Goal: Transaction & Acquisition: Subscribe to service/newsletter

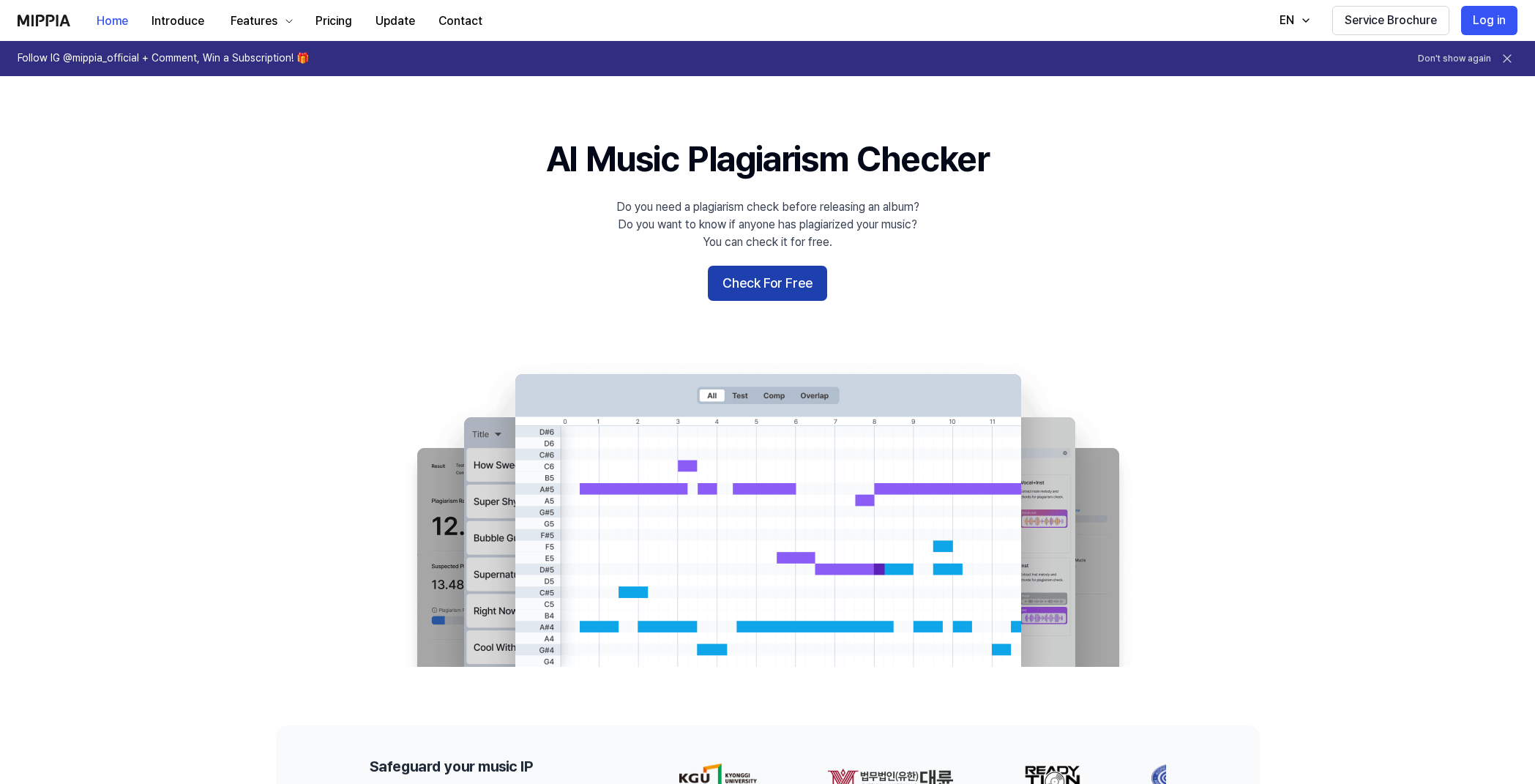
click at [738, 286] on button "Check For Free" at bounding box center [768, 283] width 120 height 35
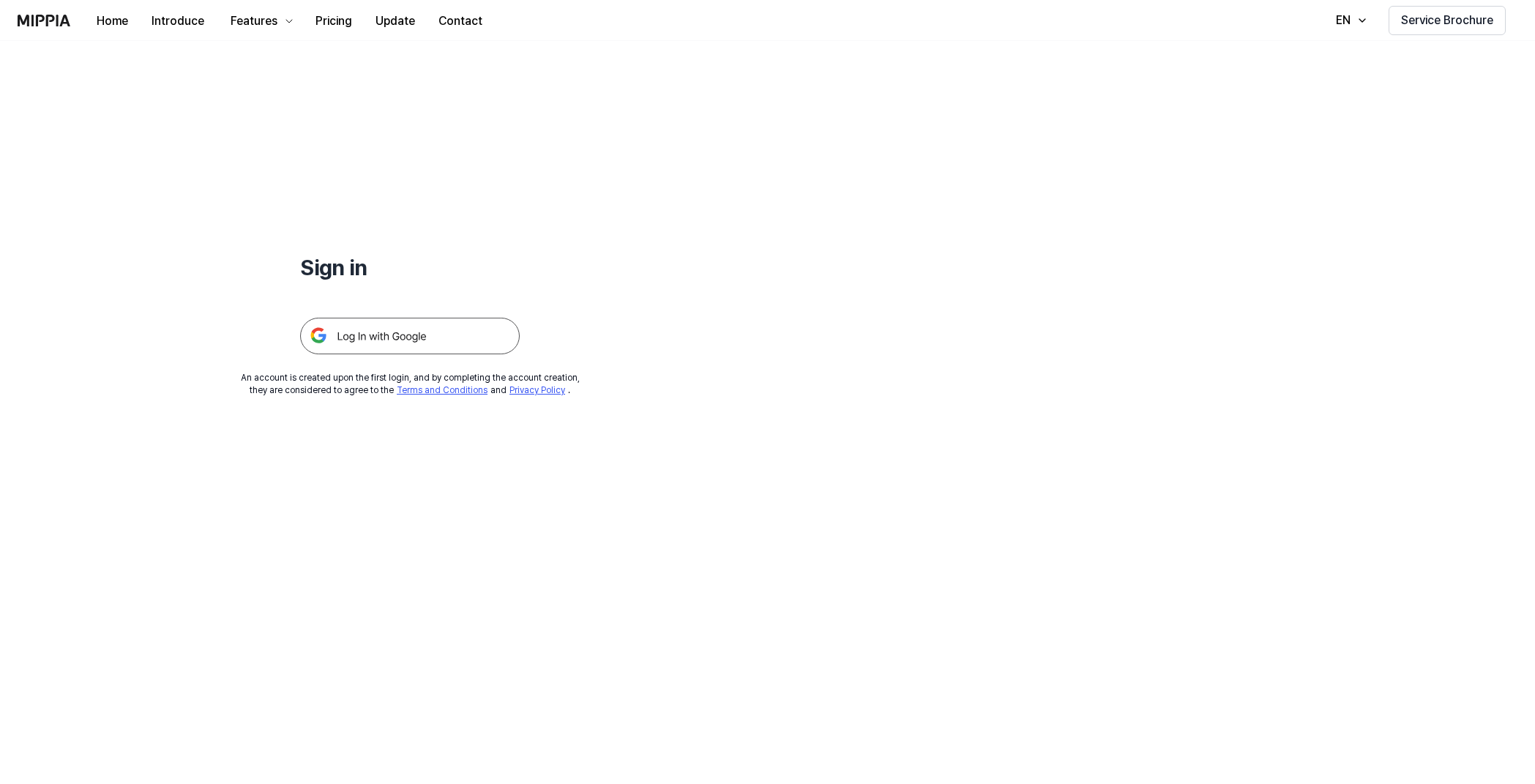
click at [416, 339] on img at bounding box center [409, 335] width 220 height 37
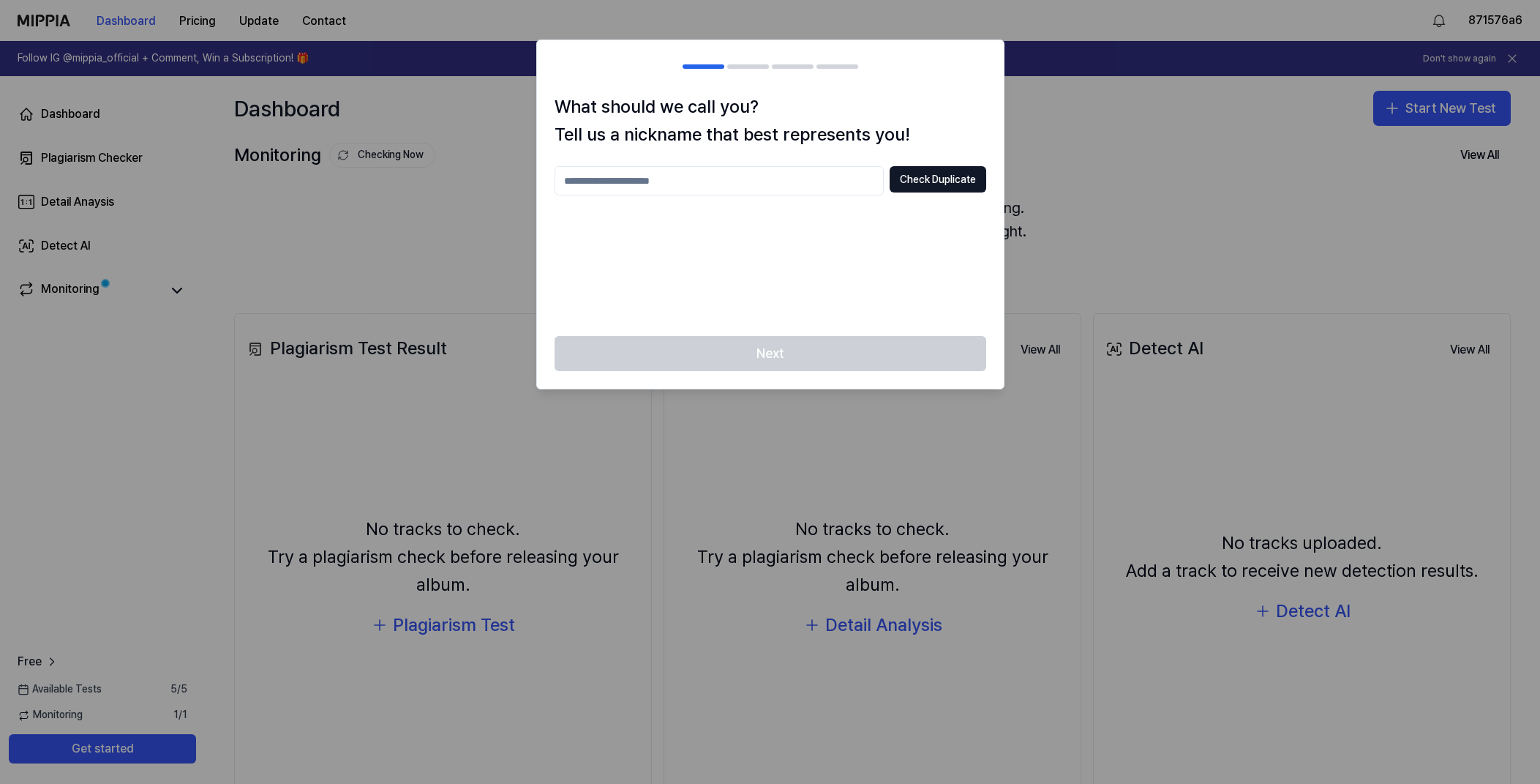
click at [645, 182] on input "text" at bounding box center [719, 180] width 329 height 29
type input "*****"
click at [964, 178] on button "Check Duplicate" at bounding box center [938, 179] width 96 height 26
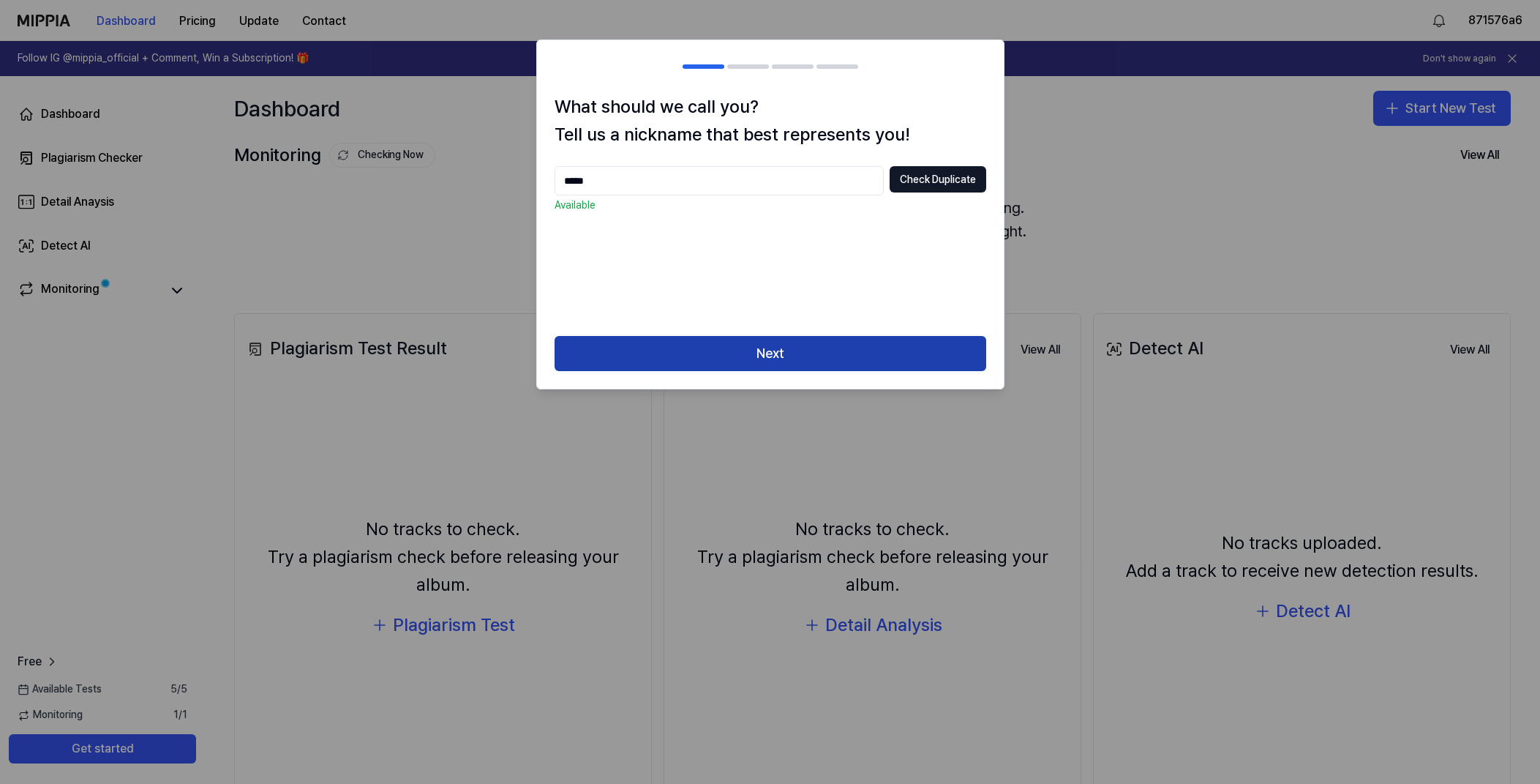
click at [745, 351] on button "Next" at bounding box center [771, 352] width 432 height 35
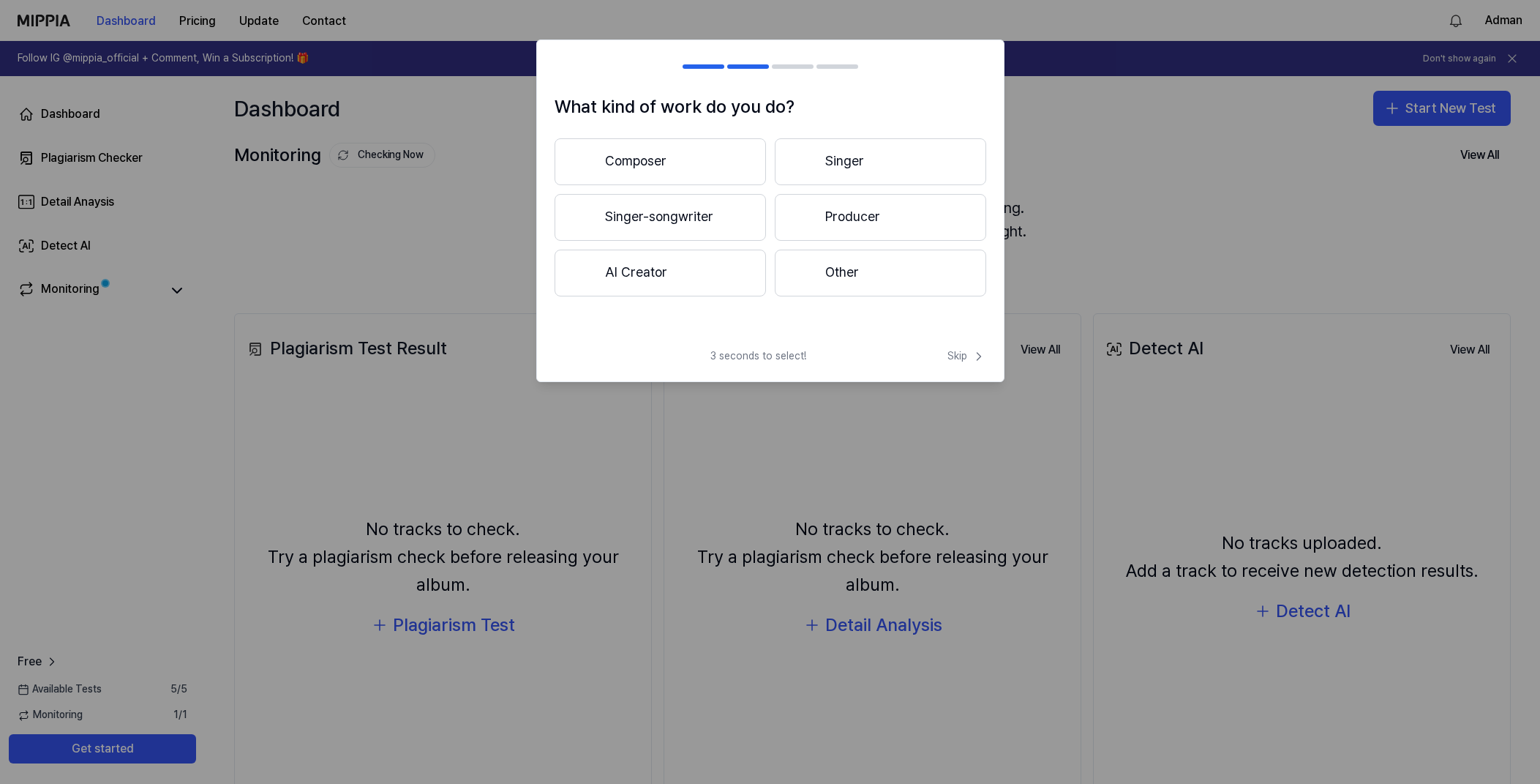
click at [655, 154] on button "Composer" at bounding box center [661, 162] width 211 height 47
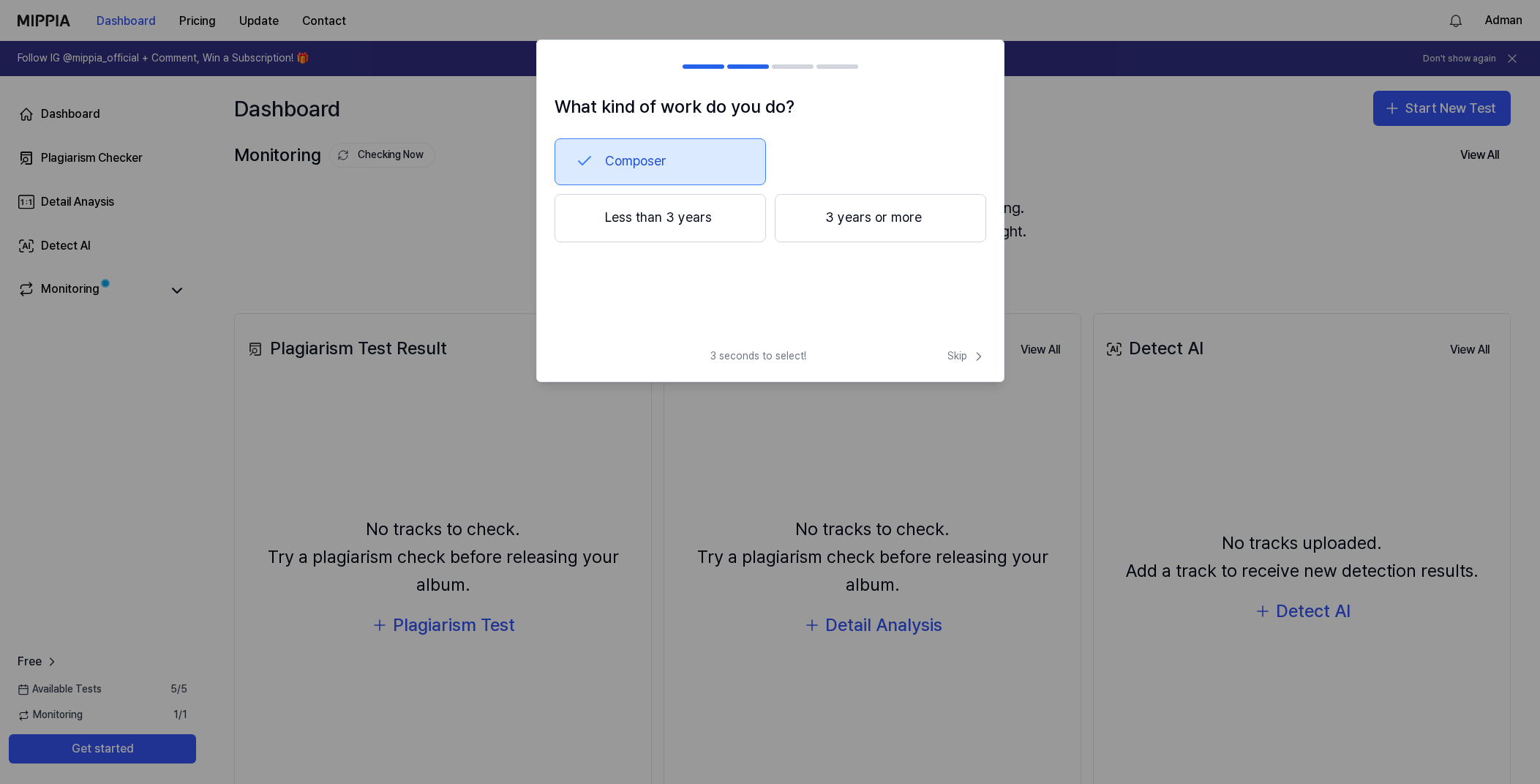
click at [840, 220] on button "3 years or more" at bounding box center [880, 218] width 211 height 48
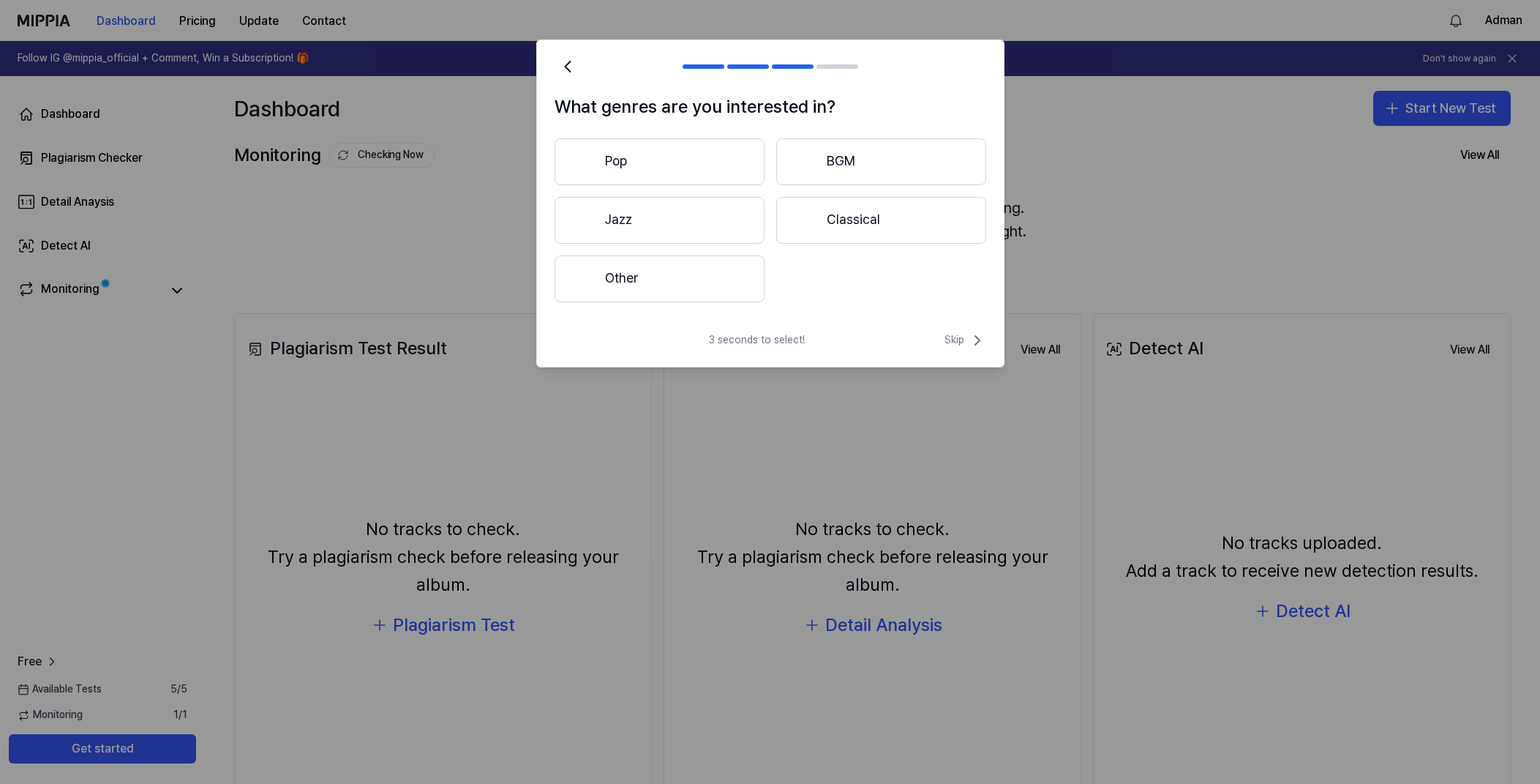
click at [678, 167] on button "Pop" at bounding box center [660, 162] width 210 height 47
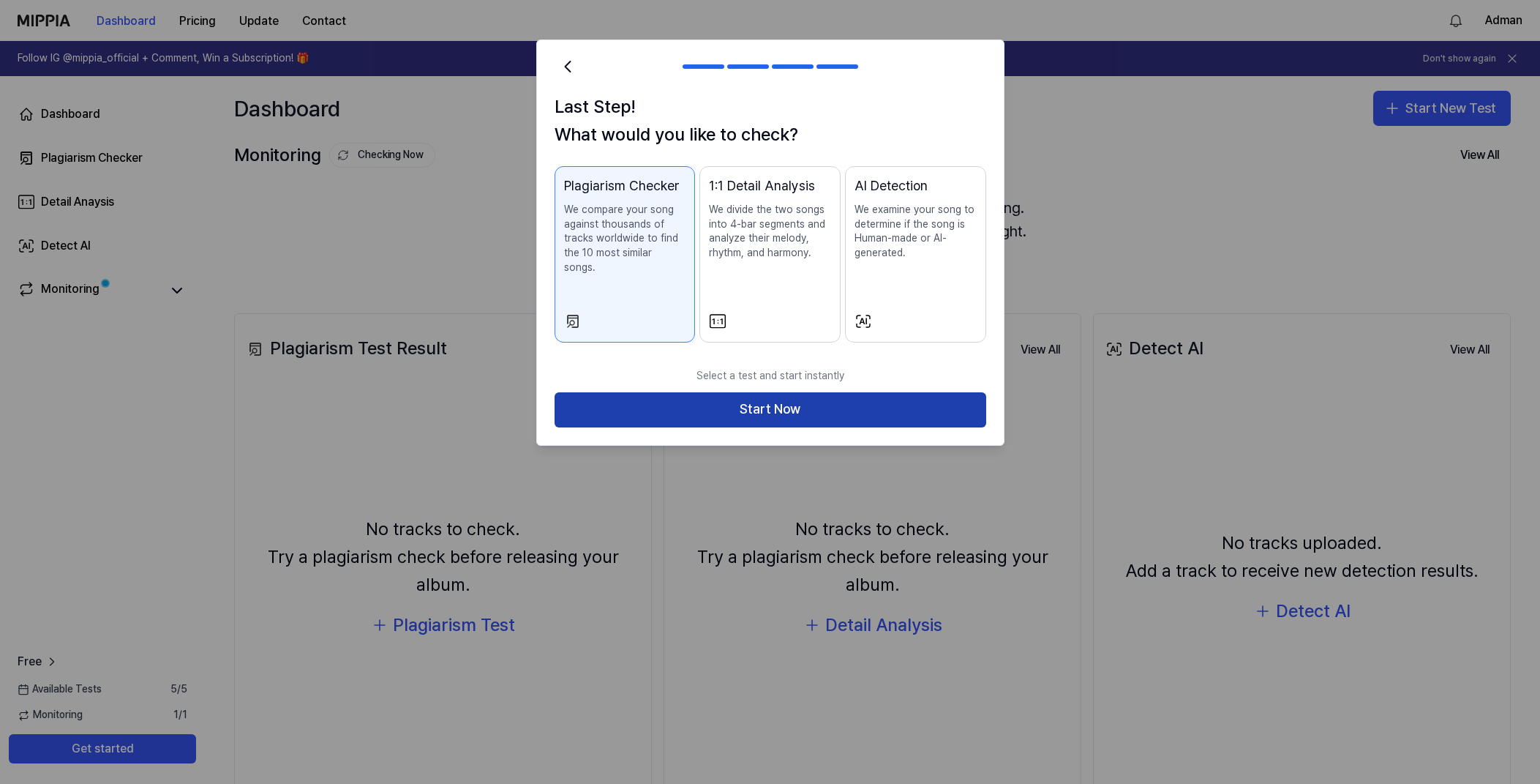
click at [726, 392] on button "Start Now" at bounding box center [771, 409] width 432 height 35
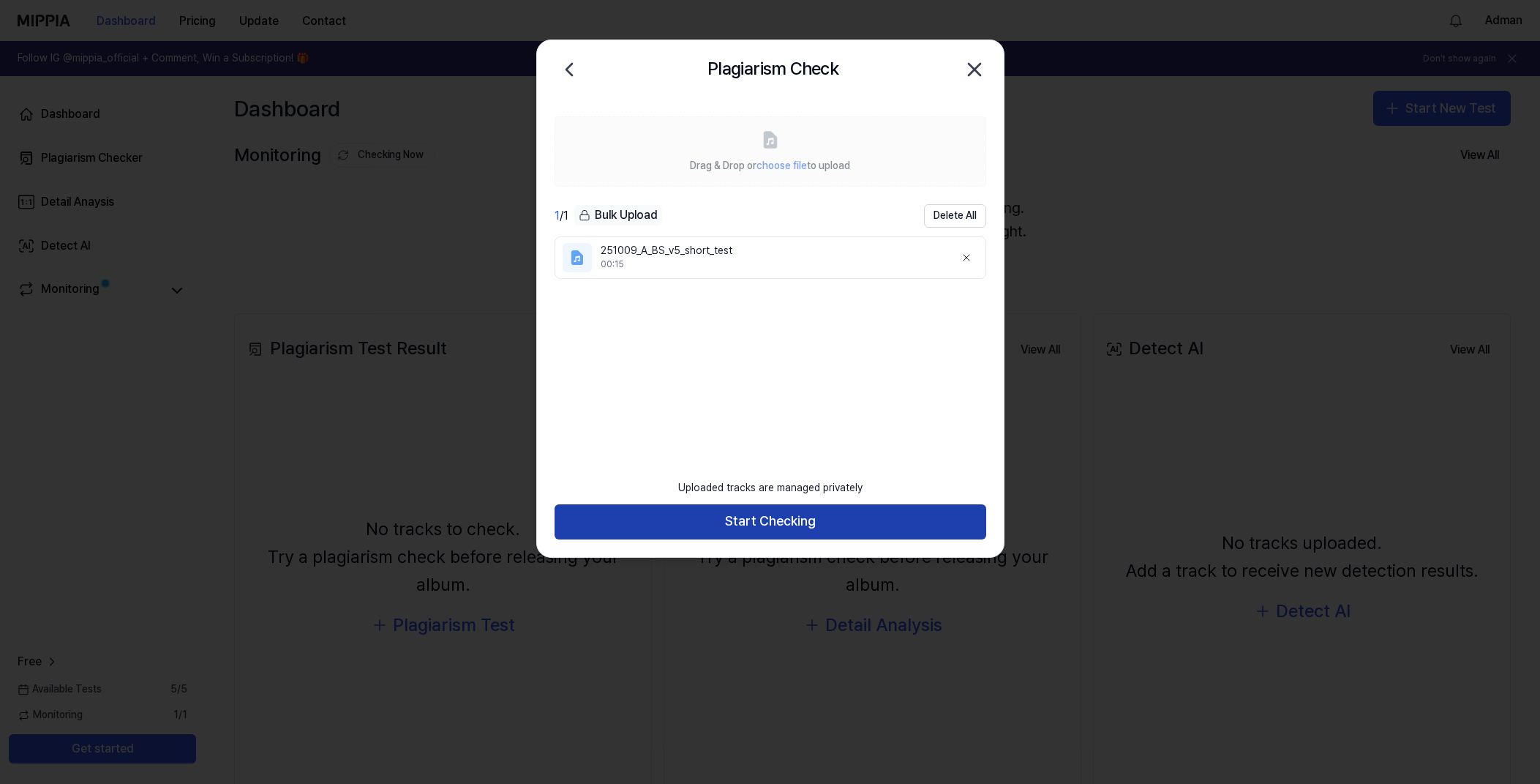
click at [763, 522] on button "Start Checking" at bounding box center [771, 521] width 432 height 35
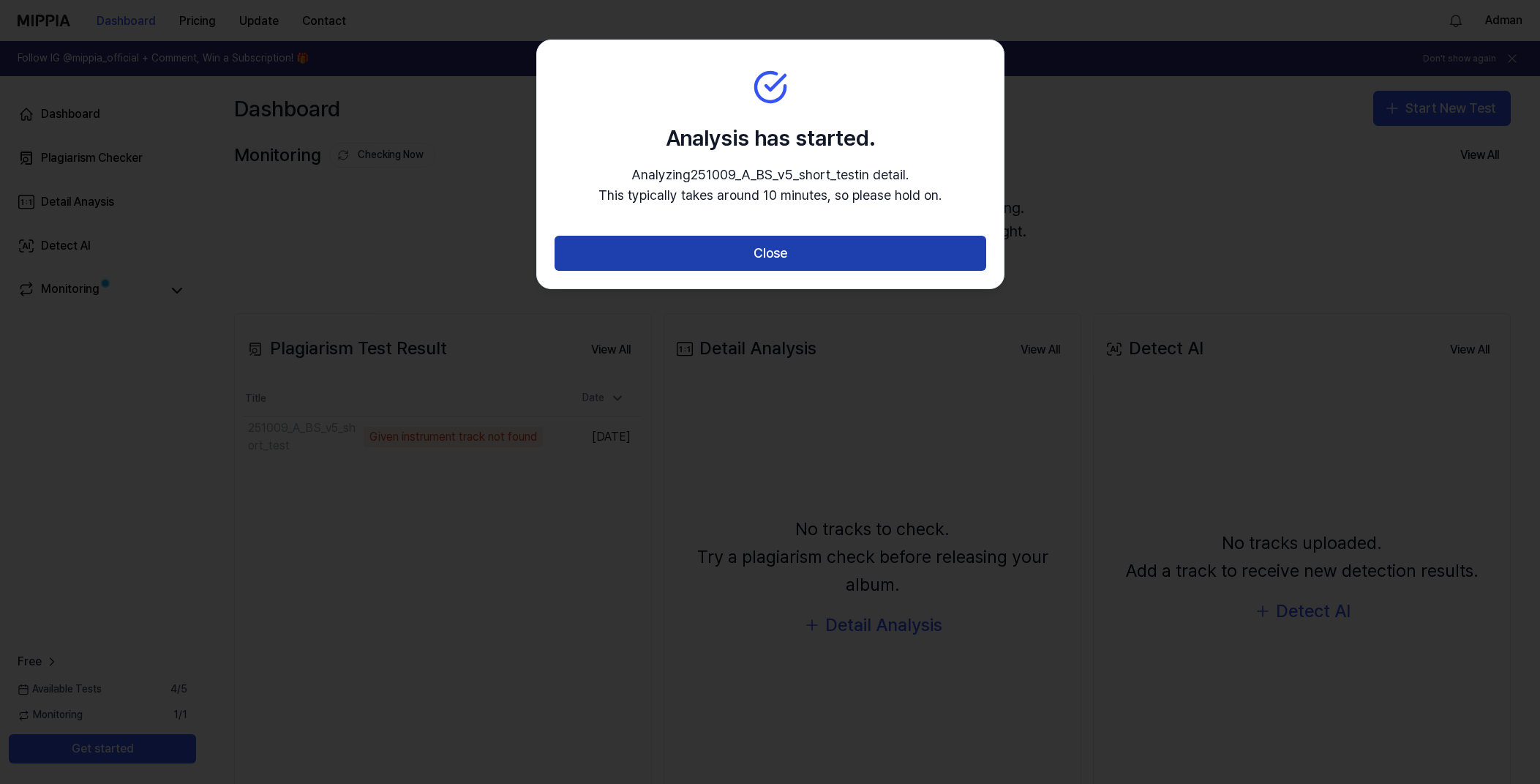
click at [718, 260] on button "Close" at bounding box center [771, 253] width 432 height 35
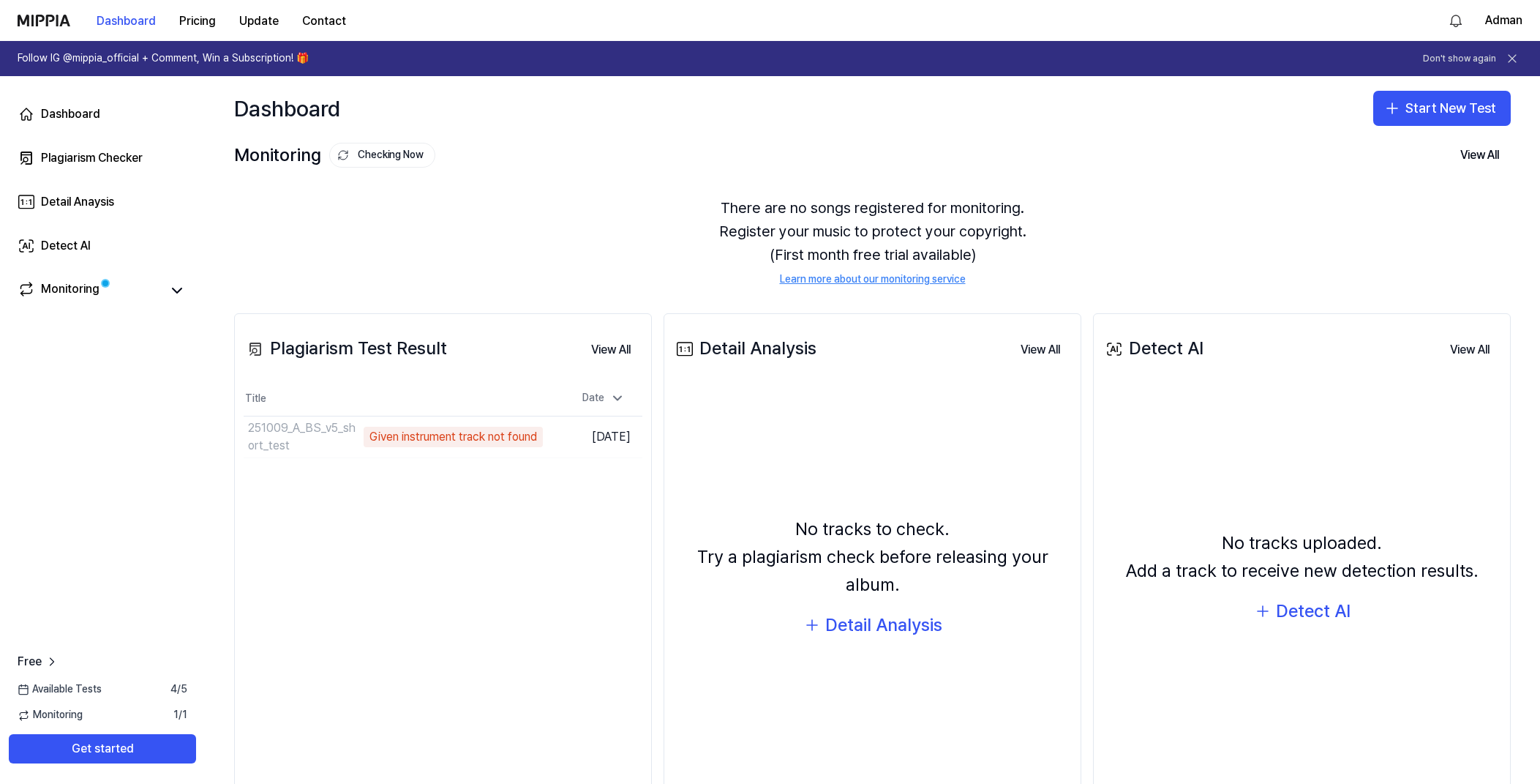
scroll to position [66, 0]
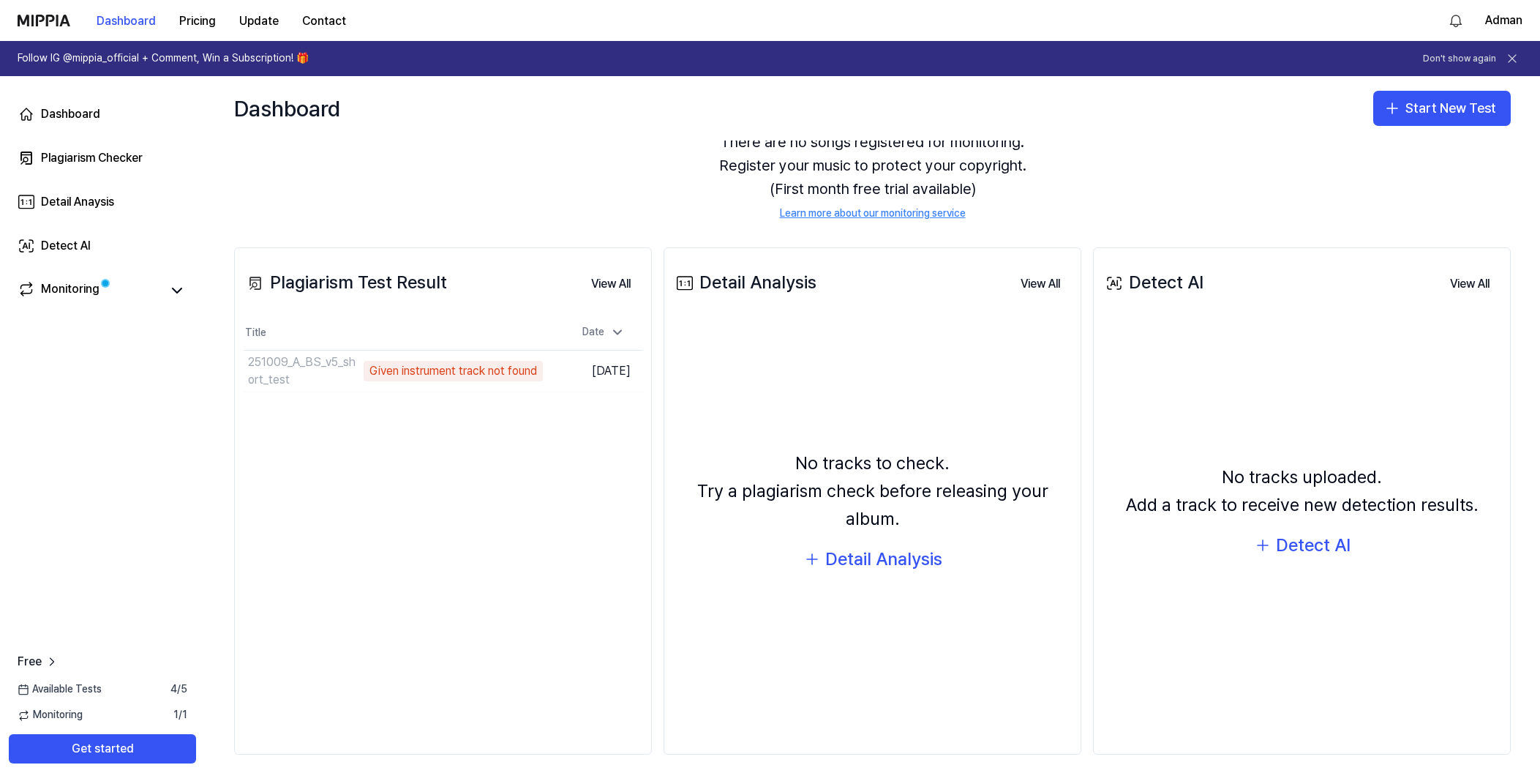
click at [470, 547] on div "Plagiarism Test Result View All Plagiarism Test Result Title Date 251009_A_BS_v…" at bounding box center [442, 500] width 418 height 508
click at [108, 286] on span at bounding box center [105, 284] width 9 height 9
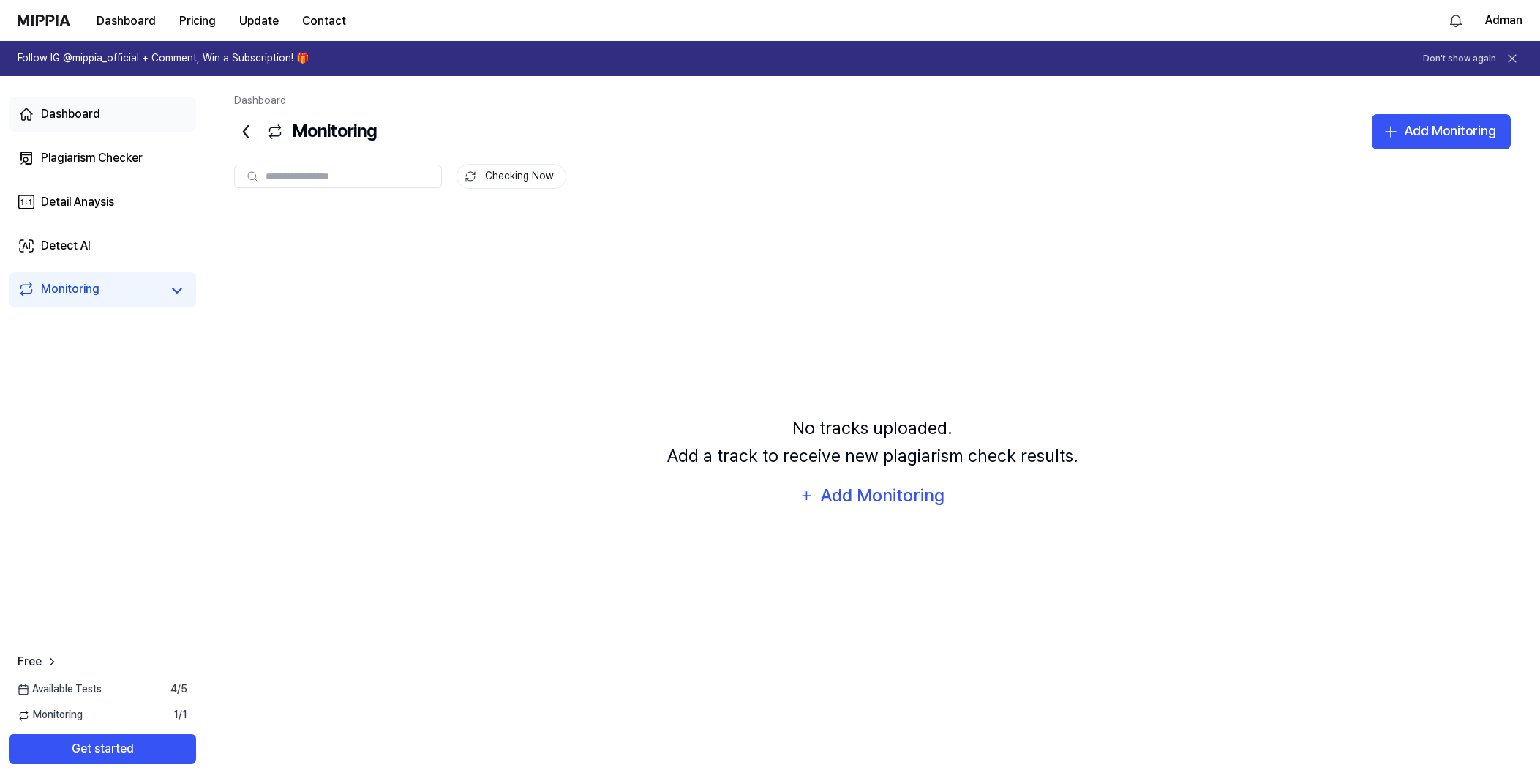
click at [98, 106] on div "Dashboard" at bounding box center [70, 114] width 59 height 18
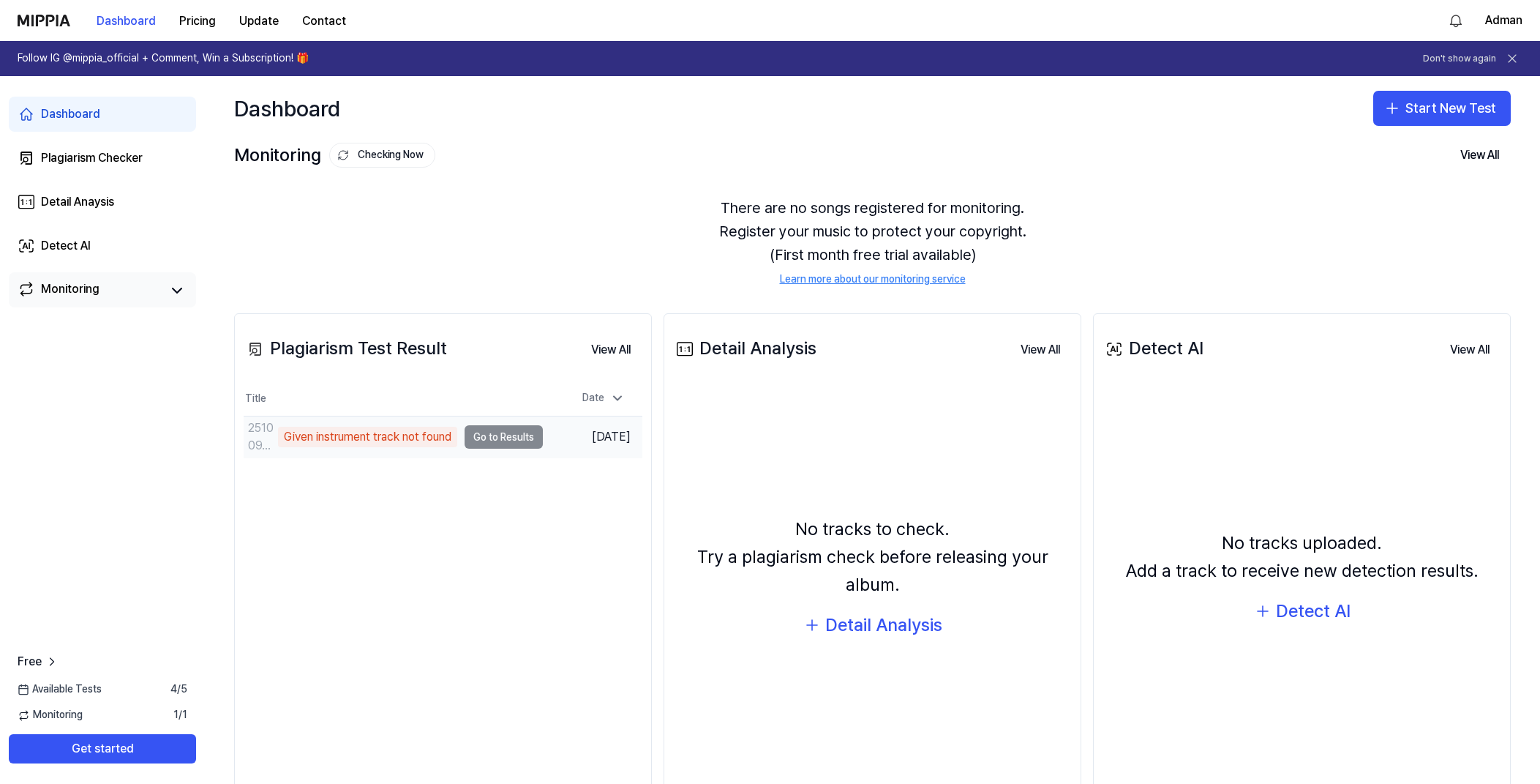
click at [489, 440] on td "251009_A_BS_v5_short_test Given instrument track not found Go to Results" at bounding box center [394, 436] width 300 height 41
click at [495, 437] on td "251009_A_BS_v5_short_test Given instrument track not found Go to Results" at bounding box center [394, 436] width 300 height 41
click at [414, 443] on div "Given instrument track not found" at bounding box center [368, 437] width 179 height 21
click at [479, 434] on td "251009_A_BS_v5_short_test Given instrument track not found Go to Results" at bounding box center [394, 436] width 300 height 41
click at [480, 439] on td "251009_A_BS_v5_short_test Given instrument track not found Go to Results" at bounding box center [394, 436] width 300 height 41
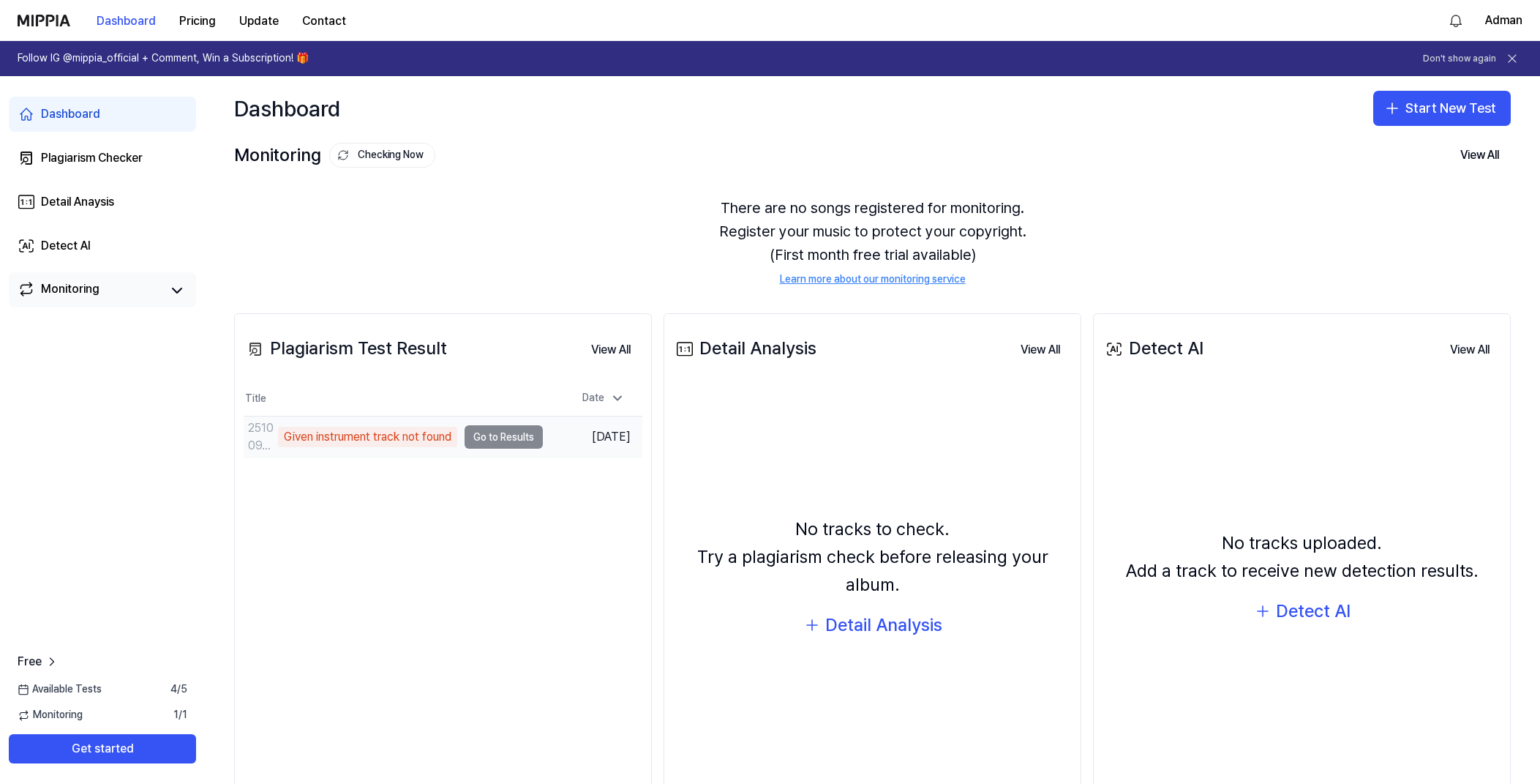
click at [362, 432] on div "Given instrument track not found" at bounding box center [368, 437] width 179 height 21
click at [844, 624] on div "Detail Analysis" at bounding box center [884, 625] width 117 height 28
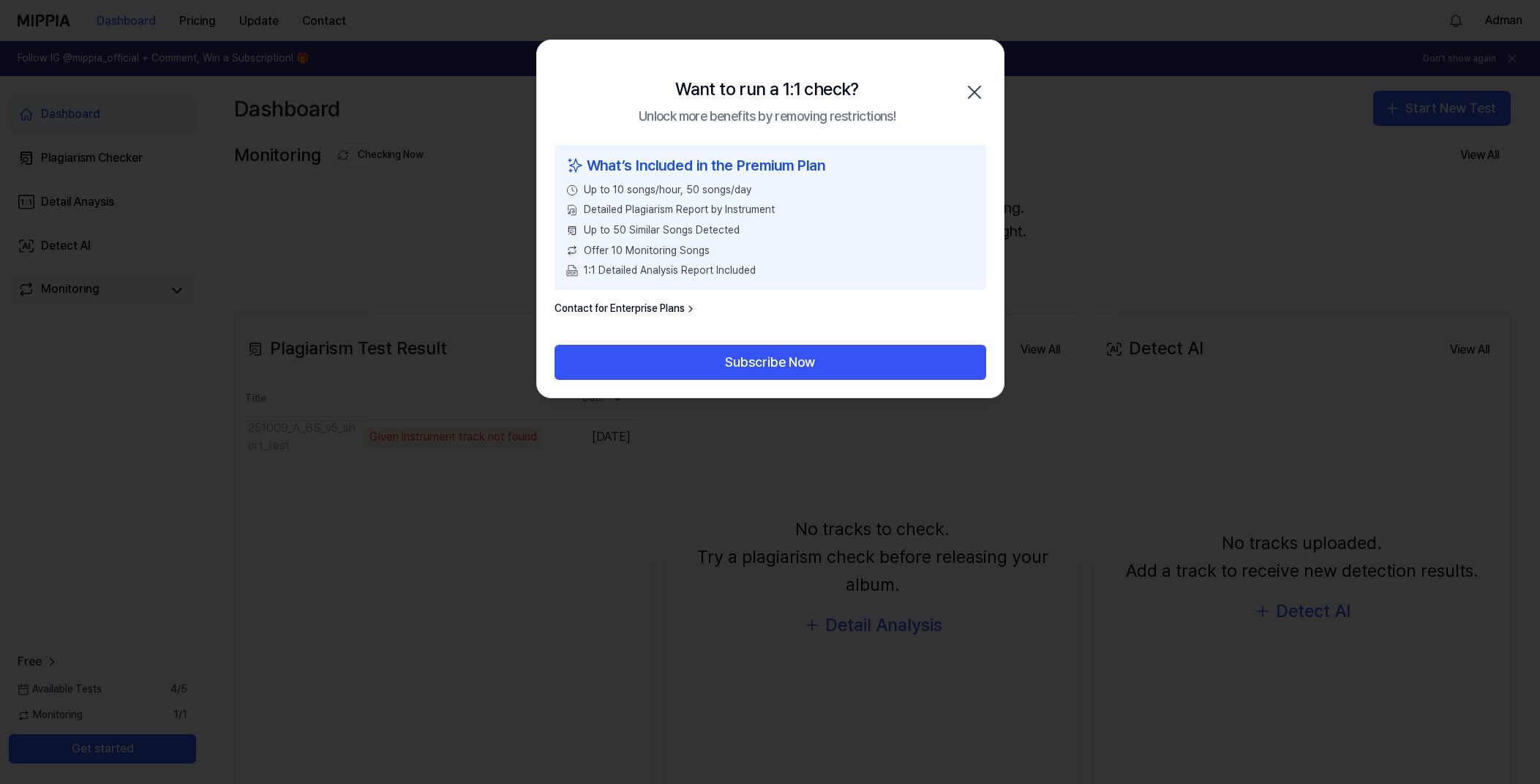
click at [971, 91] on icon "button" at bounding box center [975, 91] width 24 height 24
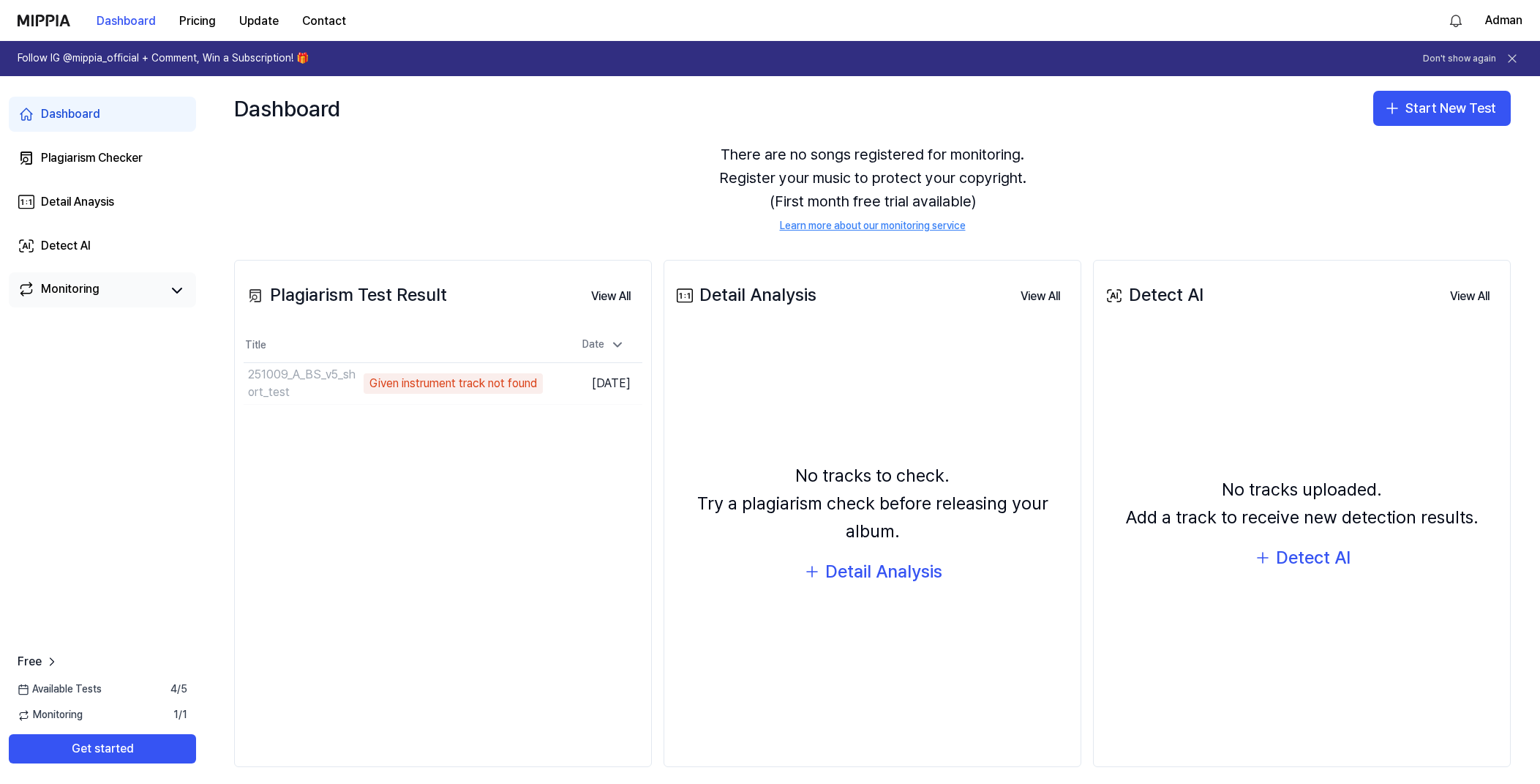
scroll to position [0, 0]
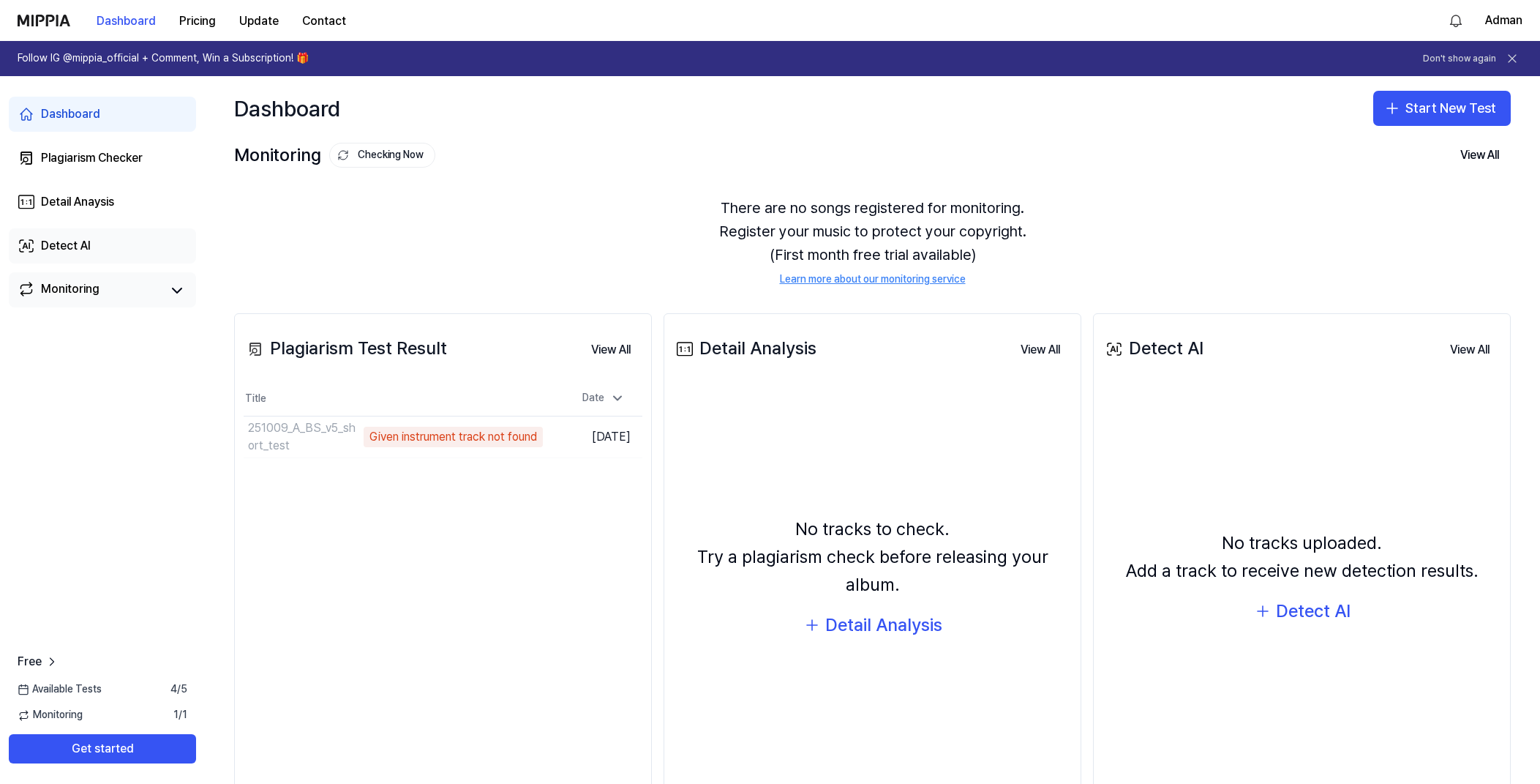
click at [51, 253] on div "Detect AI" at bounding box center [65, 246] width 50 height 18
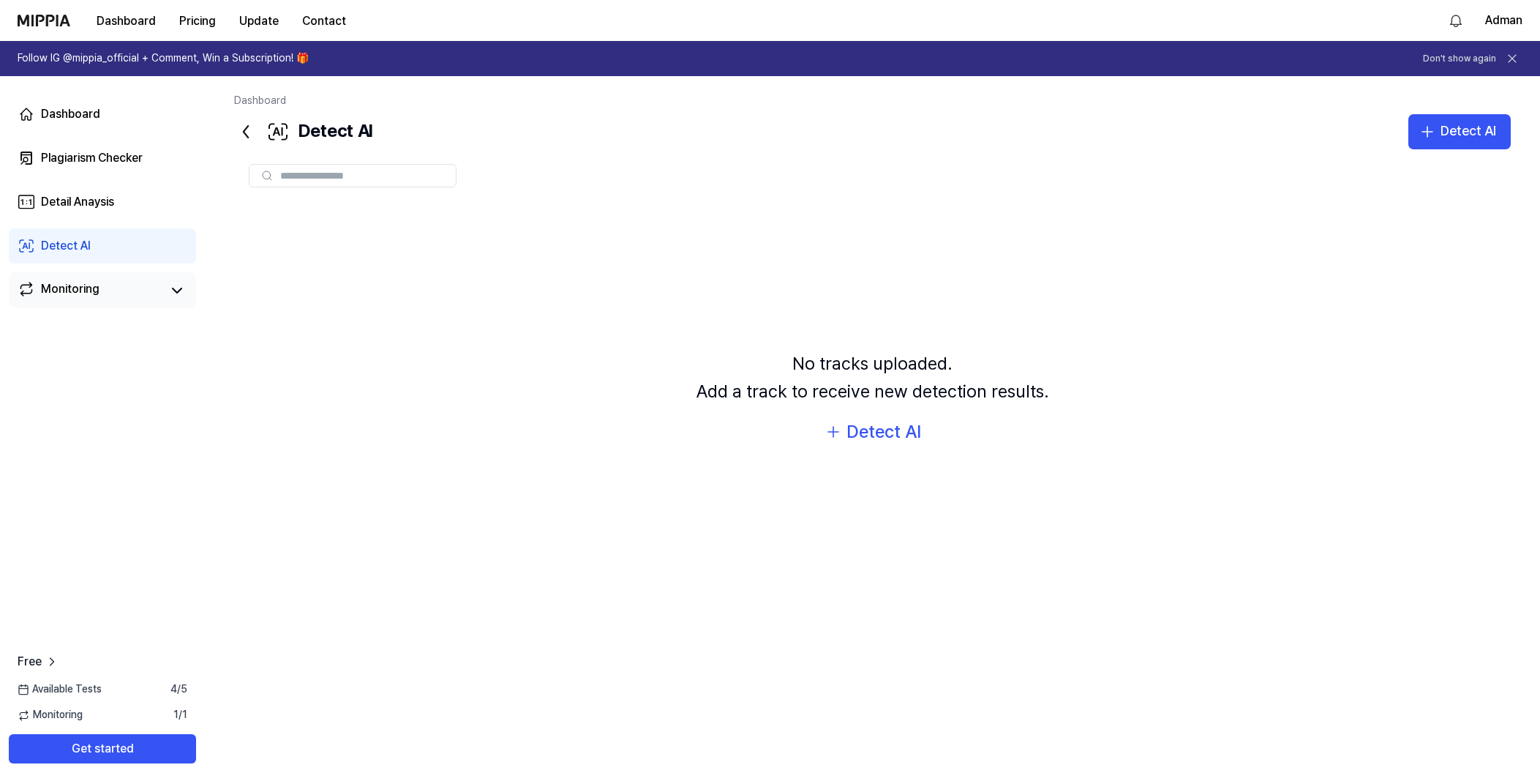
click at [57, 295] on div "Monitoring" at bounding box center [70, 290] width 58 height 21
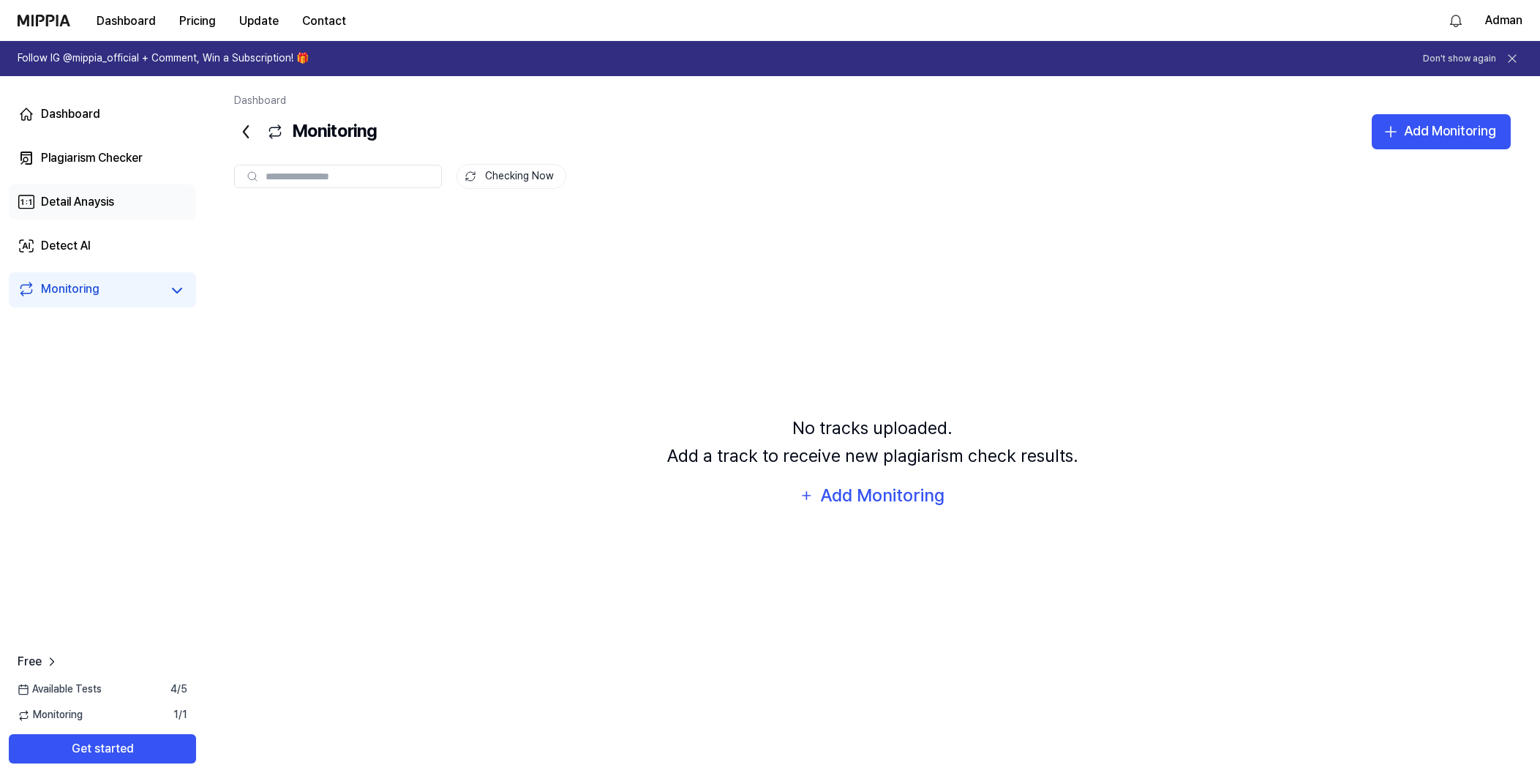
click at [101, 197] on div "Detail Anaysis" at bounding box center [77, 202] width 74 height 18
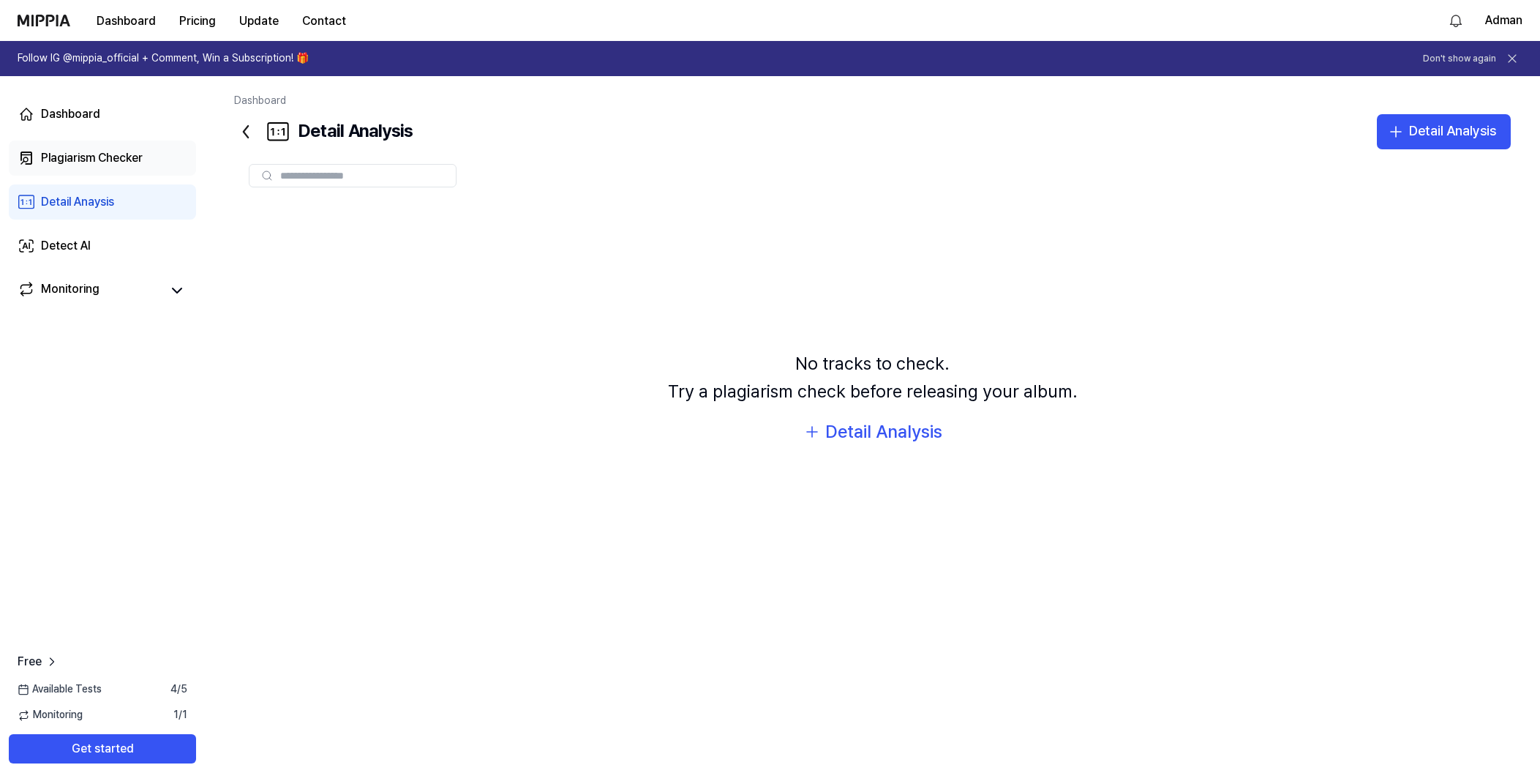
click at [103, 159] on div "Plagiarism Checker" at bounding box center [91, 157] width 102 height 18
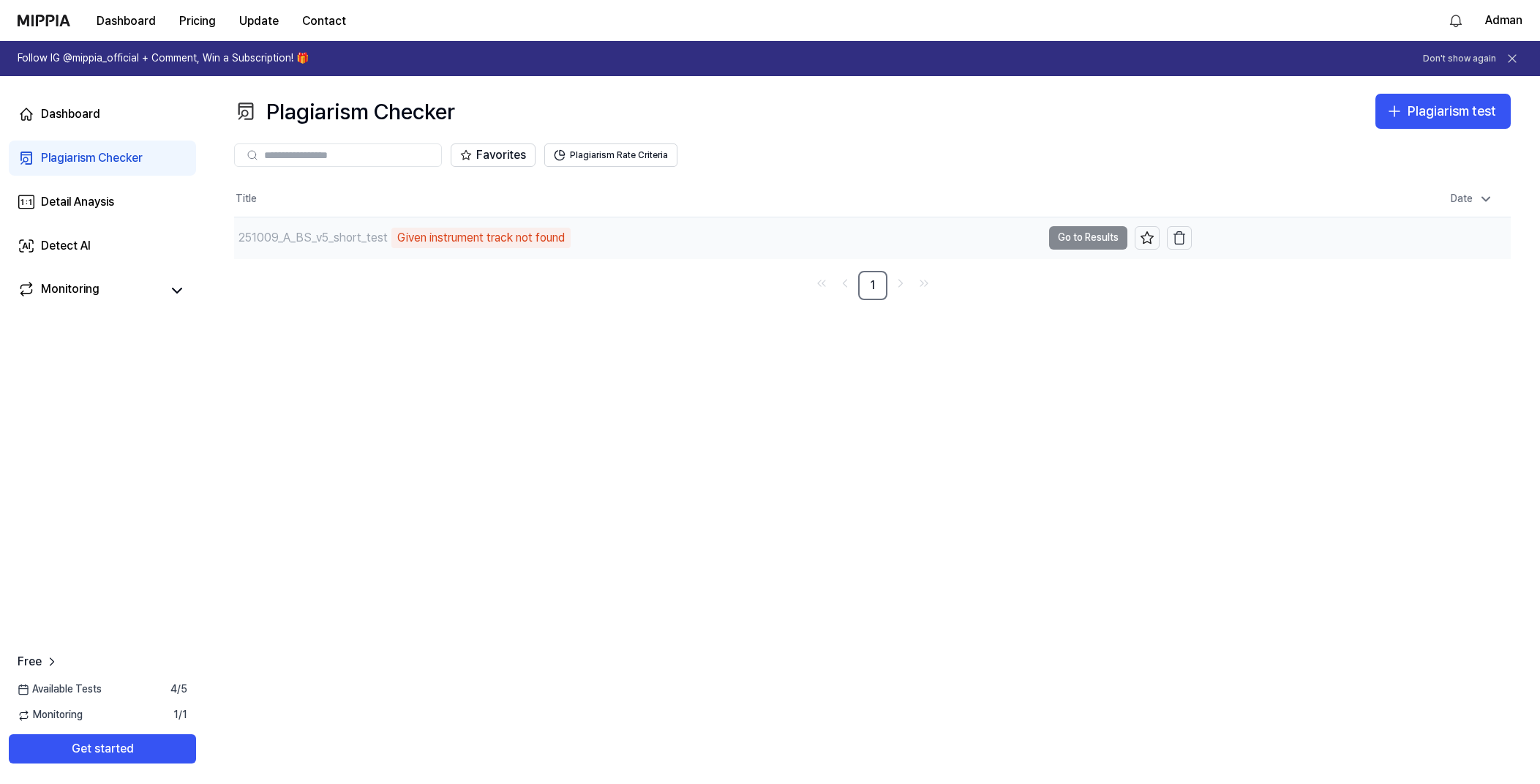
click at [474, 241] on div "Given instrument track not found" at bounding box center [481, 237] width 179 height 21
click at [1104, 233] on td "251009_A_BS_v5_short_test Given instrument track not found Go to Results" at bounding box center [713, 237] width 958 height 41
click at [1094, 236] on td "251009_A_BS_v5_short_test Given instrument track not found Go to Results" at bounding box center [713, 237] width 958 height 41
click at [1082, 239] on td "251009_A_BS_v5_short_test Given instrument track not found Go to Results" at bounding box center [713, 237] width 958 height 41
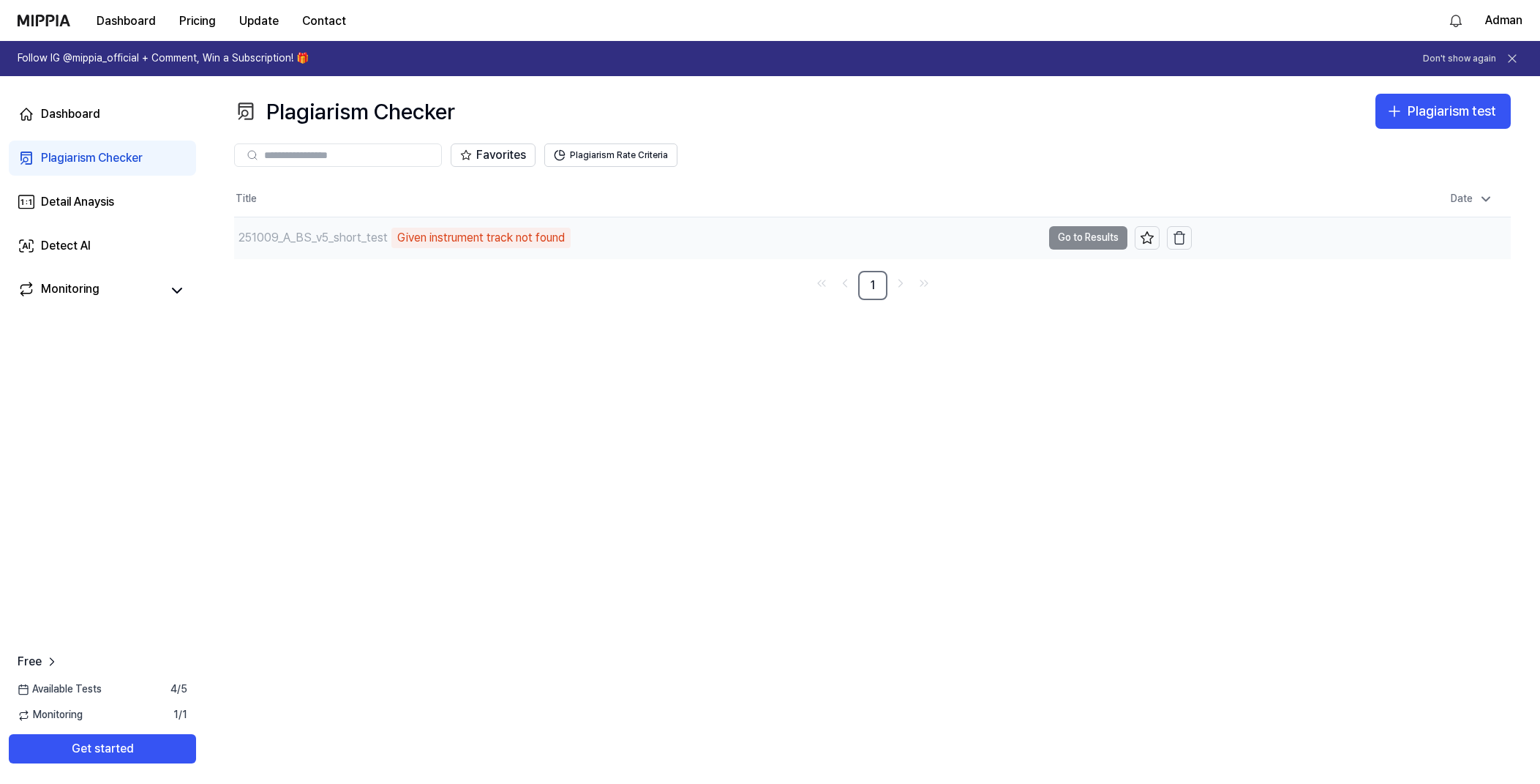
click at [1083, 237] on td "251009_A_BS_v5_short_test Given instrument track not found Go to Results" at bounding box center [713, 237] width 958 height 41
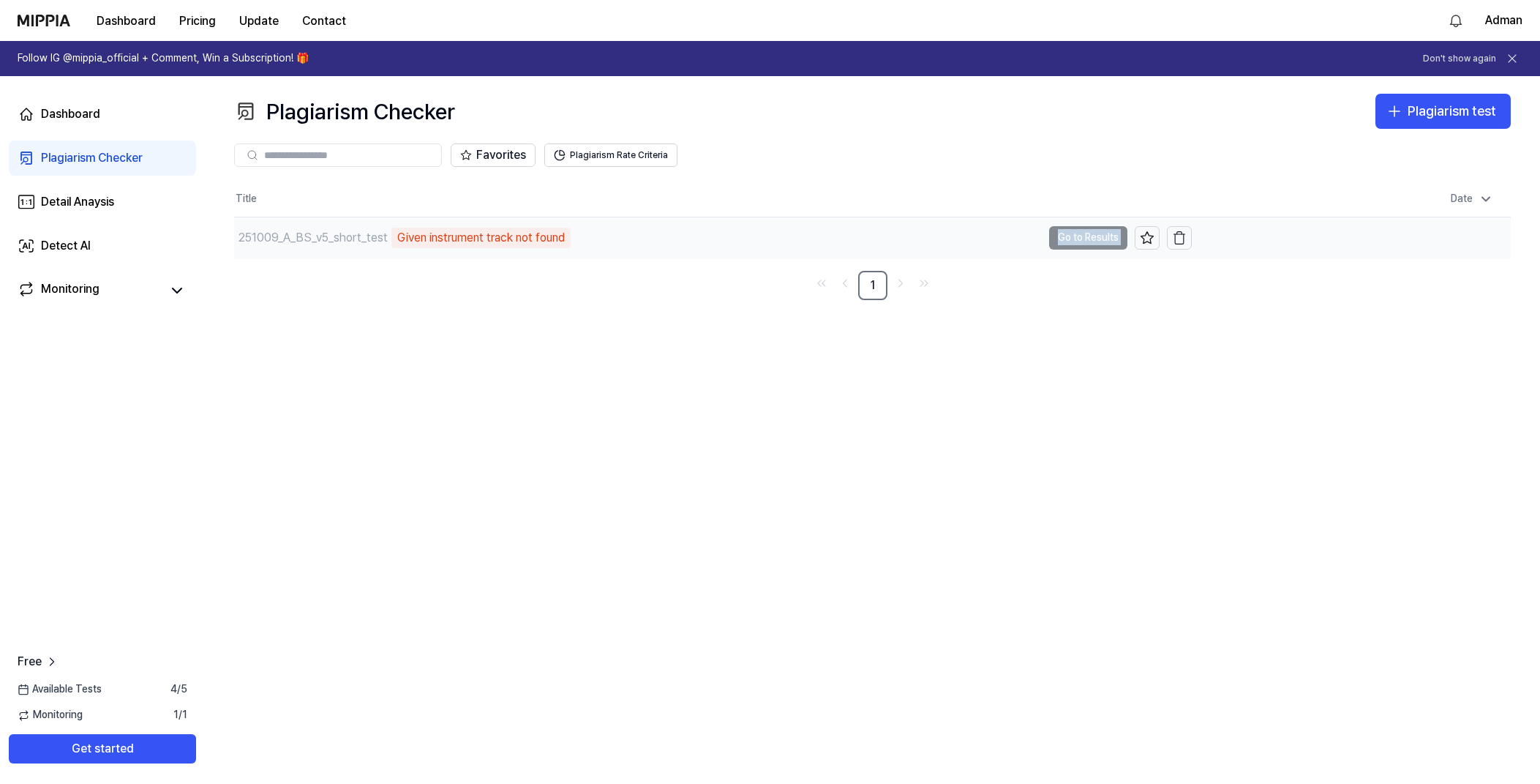
click at [1083, 237] on td "251009_A_BS_v5_short_test Given instrument track not found Go to Results" at bounding box center [713, 237] width 958 height 41
click at [424, 233] on div "Given instrument track not found" at bounding box center [481, 237] width 179 height 21
click at [476, 231] on div "Given instrument track not found" at bounding box center [481, 237] width 179 height 21
click at [470, 292] on nav "1" at bounding box center [872, 285] width 1277 height 29
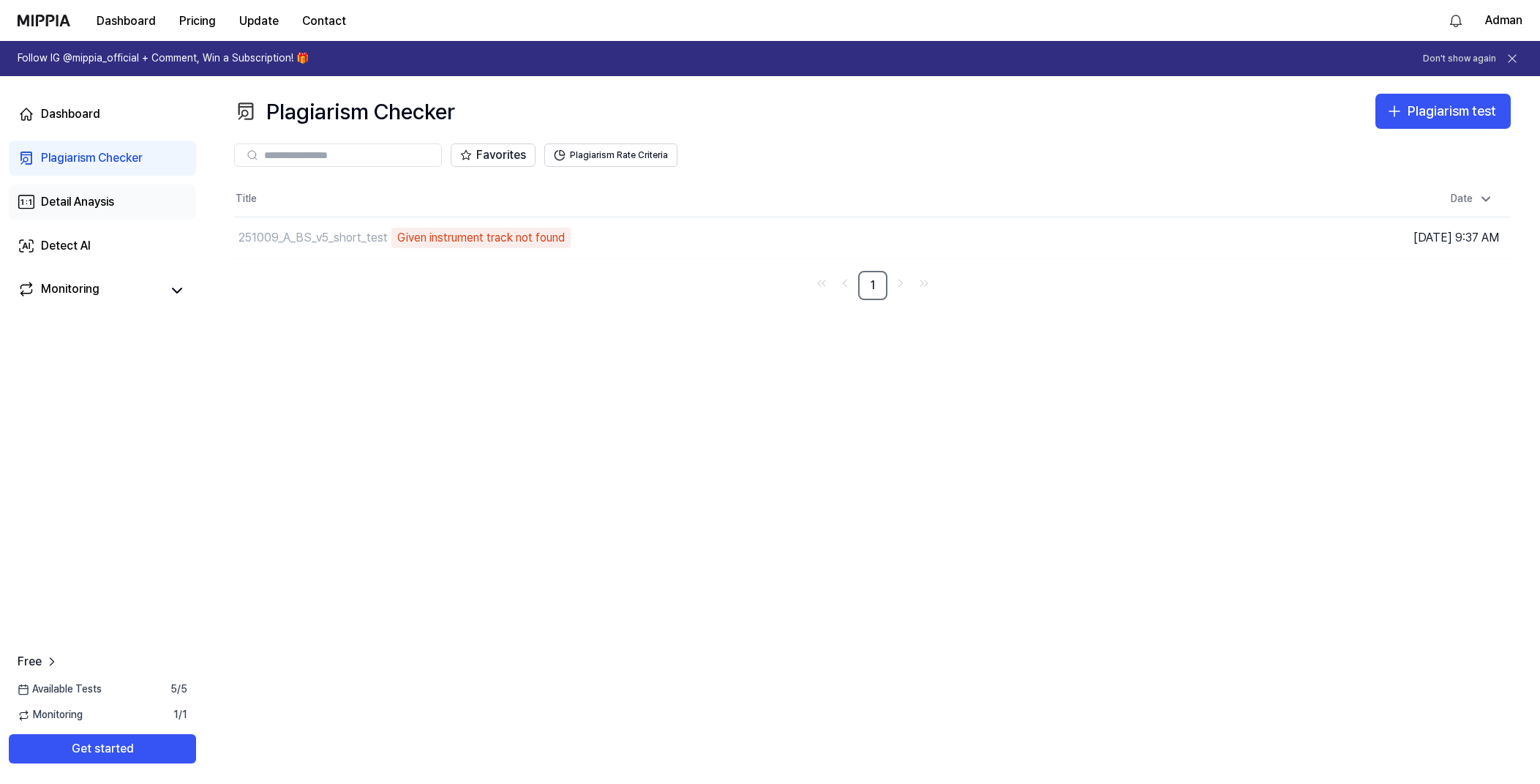
click at [105, 200] on div "Detail Anaysis" at bounding box center [77, 202] width 74 height 18
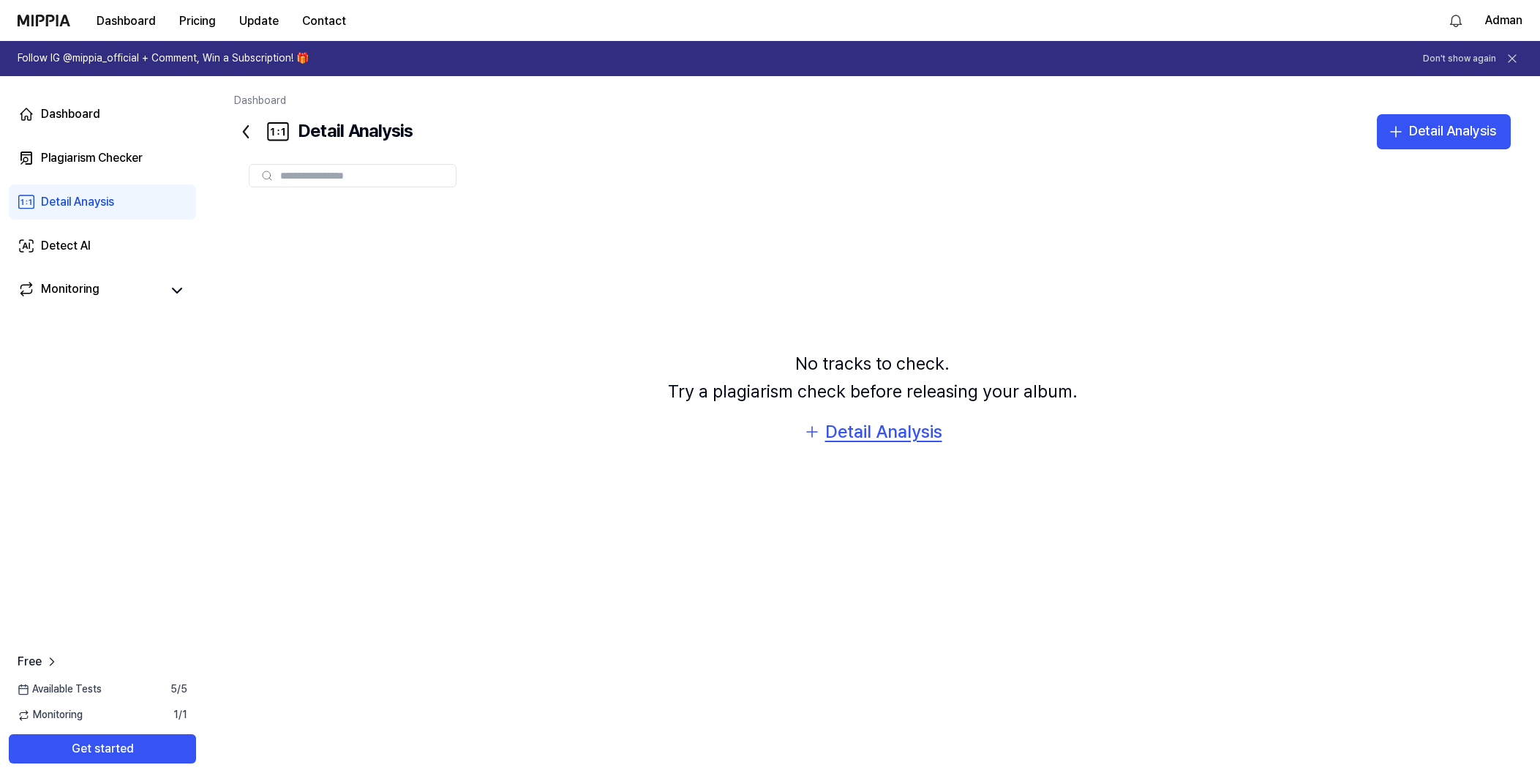
click at [886, 425] on div "Detail Analysis" at bounding box center [884, 432] width 117 height 28
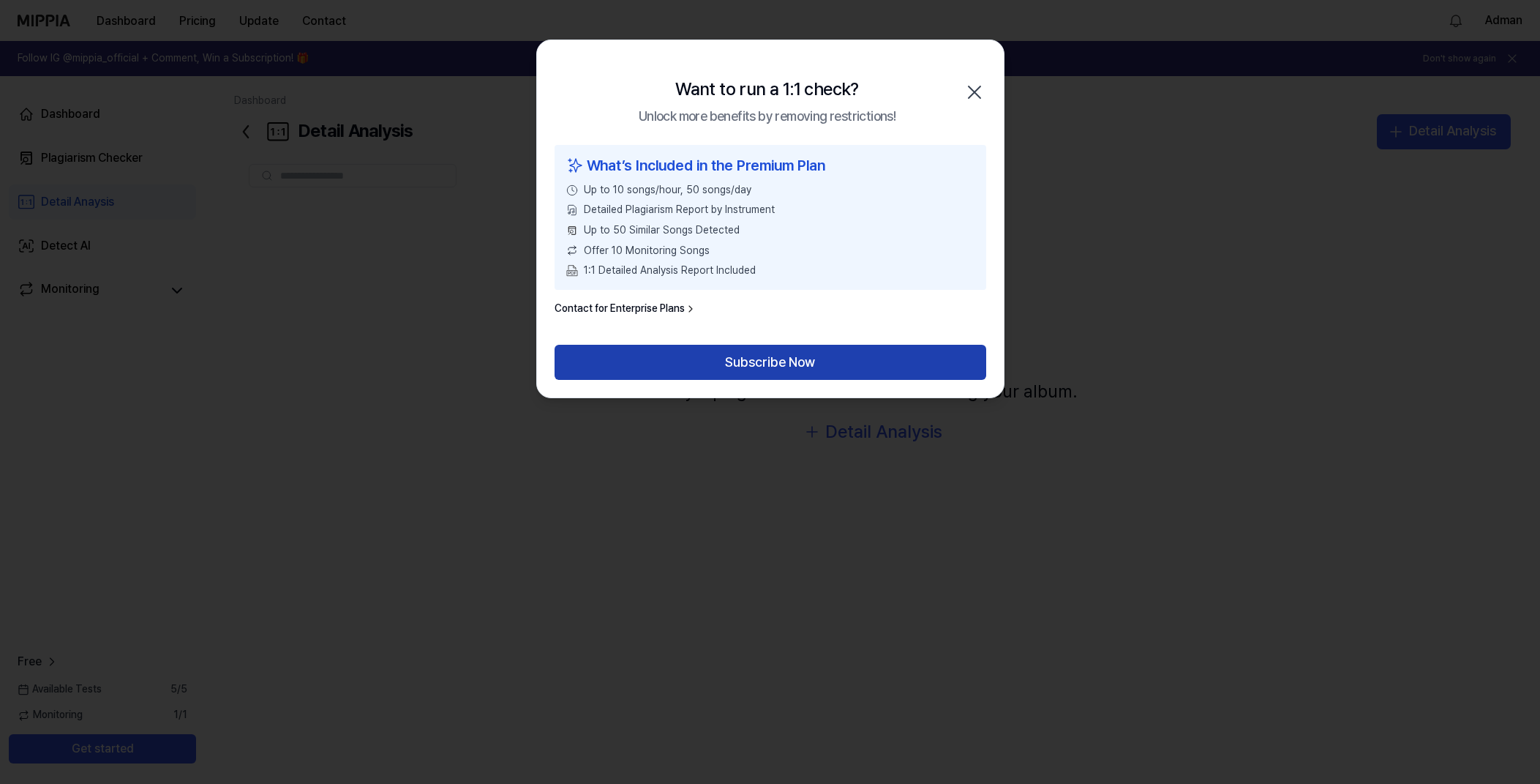
click at [794, 353] on button "Subscribe Now" at bounding box center [771, 362] width 432 height 35
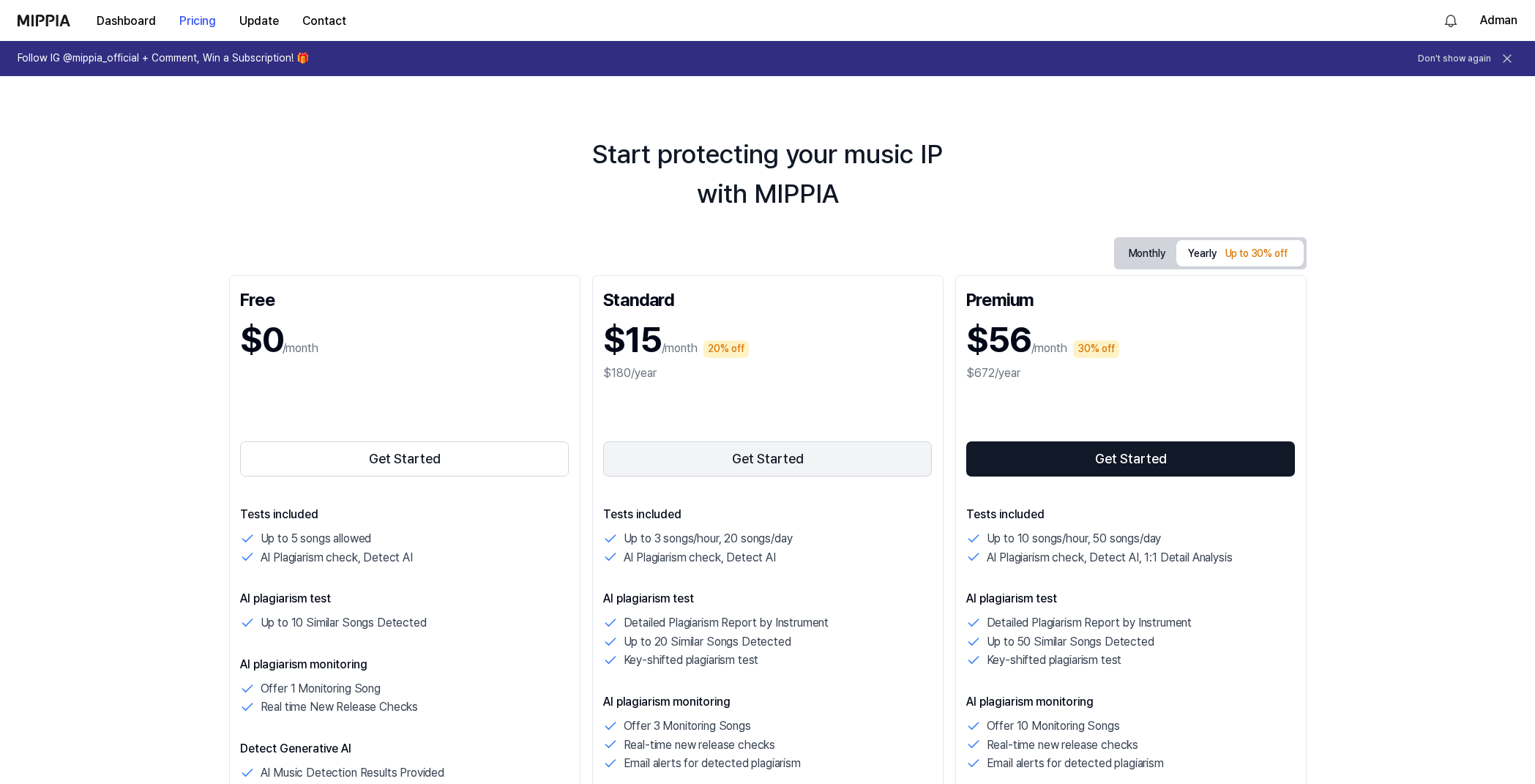
click at [809, 463] on button "Get Started" at bounding box center [768, 458] width 329 height 35
